Goal: Navigation & Orientation: Find specific page/section

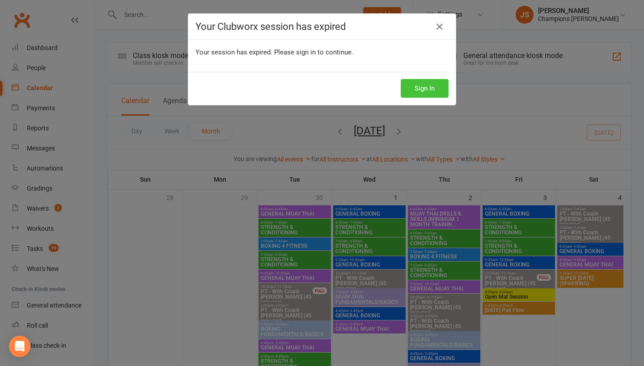
click at [417, 88] on button "Sign In" at bounding box center [424, 88] width 48 height 19
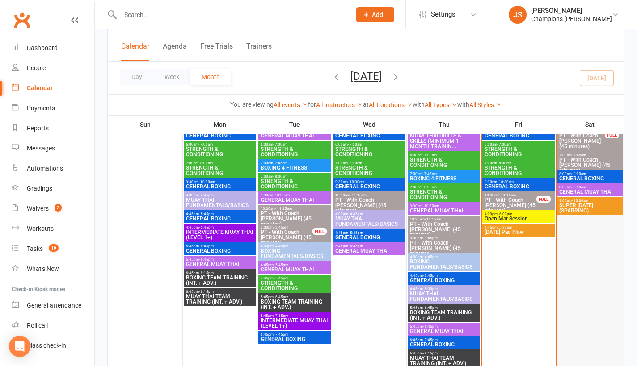
scroll to position [299, 0]
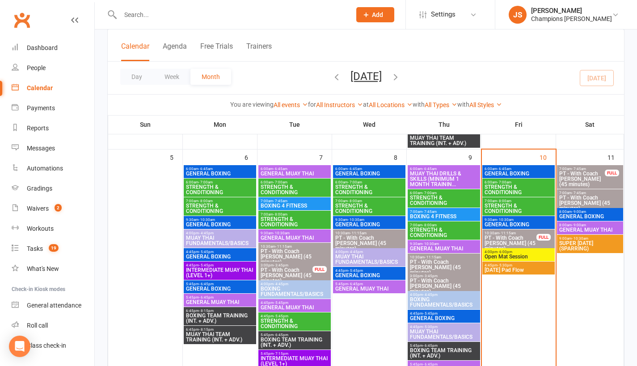
click at [588, 248] on span "SUPER [DATE] (SPARRING)" at bounding box center [590, 246] width 63 height 11
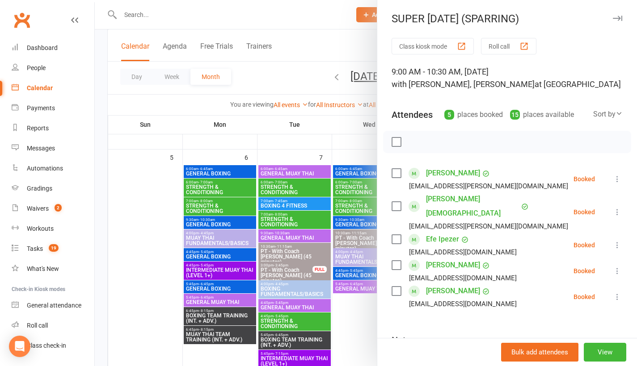
click at [358, 129] on div at bounding box center [366, 183] width 542 height 366
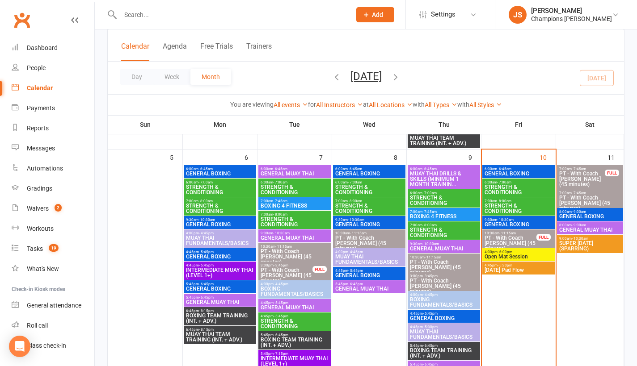
click at [581, 217] on span "GENERAL BOXING" at bounding box center [590, 216] width 63 height 5
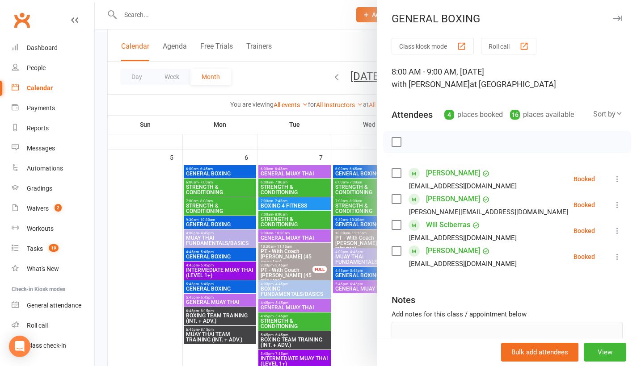
click at [341, 328] on div at bounding box center [366, 183] width 542 height 366
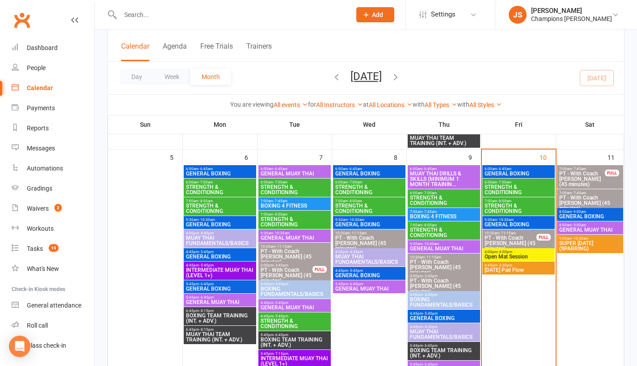
click at [589, 232] on span "GENERAL MUAY THAI" at bounding box center [590, 229] width 63 height 5
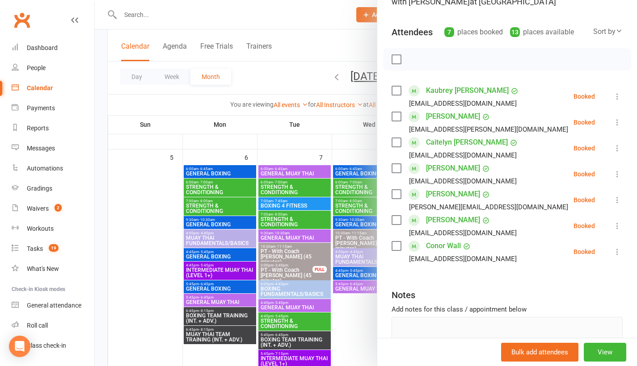
scroll to position [87, 0]
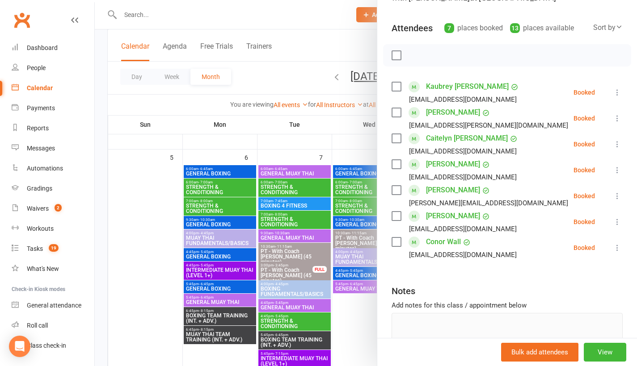
click at [356, 323] on div at bounding box center [366, 183] width 542 height 366
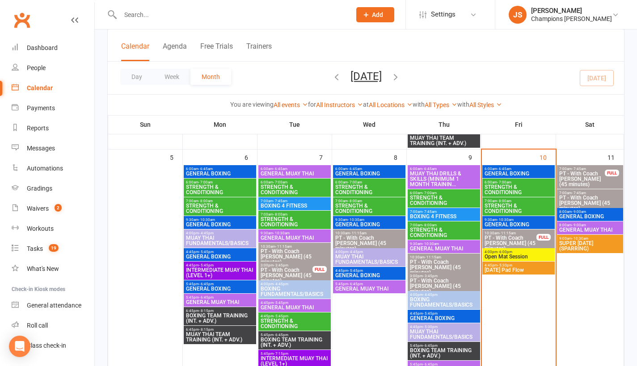
click at [598, 233] on span "GENERAL MUAY THAI" at bounding box center [590, 229] width 63 height 5
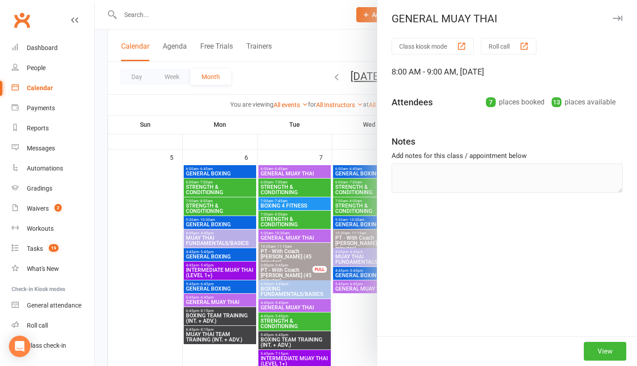
click at [349, 143] on div at bounding box center [366, 183] width 542 height 366
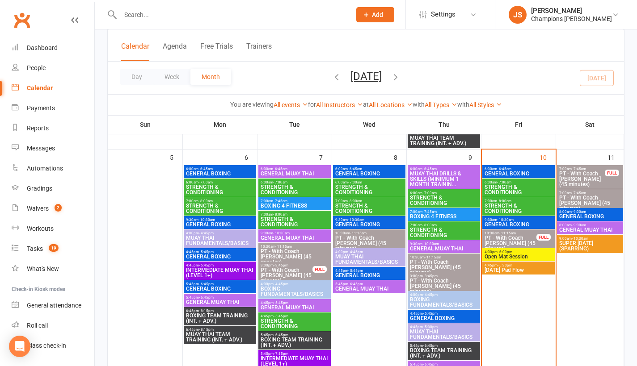
click at [588, 219] on span "GENERAL BOXING" at bounding box center [590, 216] width 63 height 5
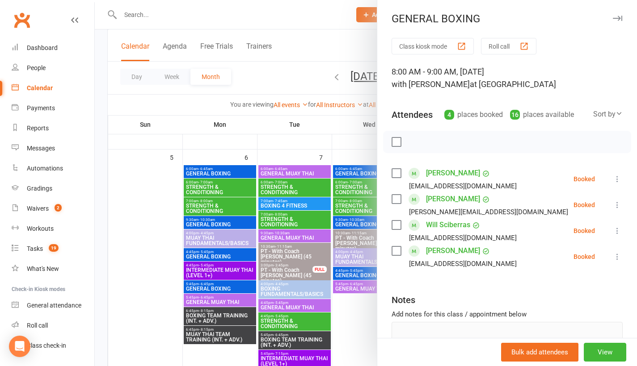
click at [289, 137] on div at bounding box center [366, 183] width 542 height 366
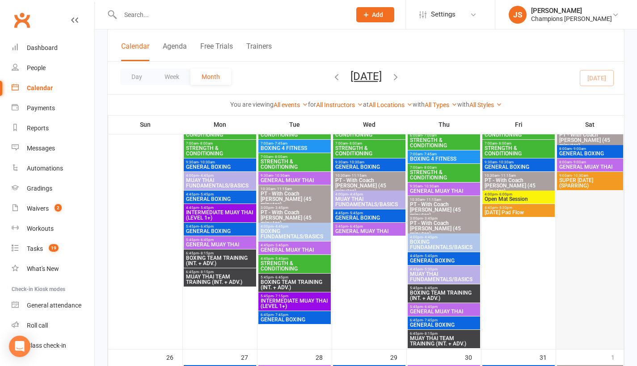
scroll to position [872, 0]
